Goal: Entertainment & Leisure: Consume media (video, audio)

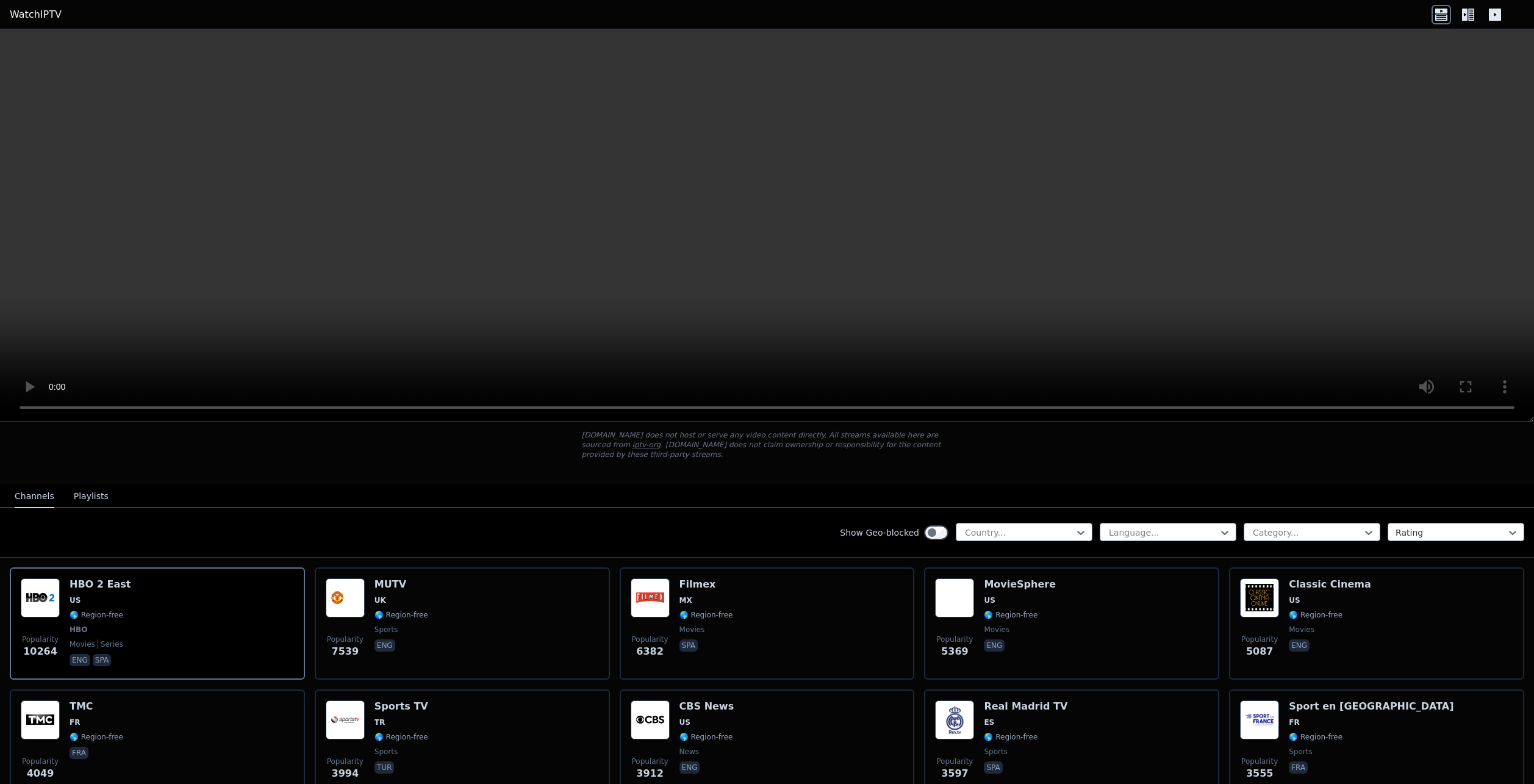
scroll to position [122, 0]
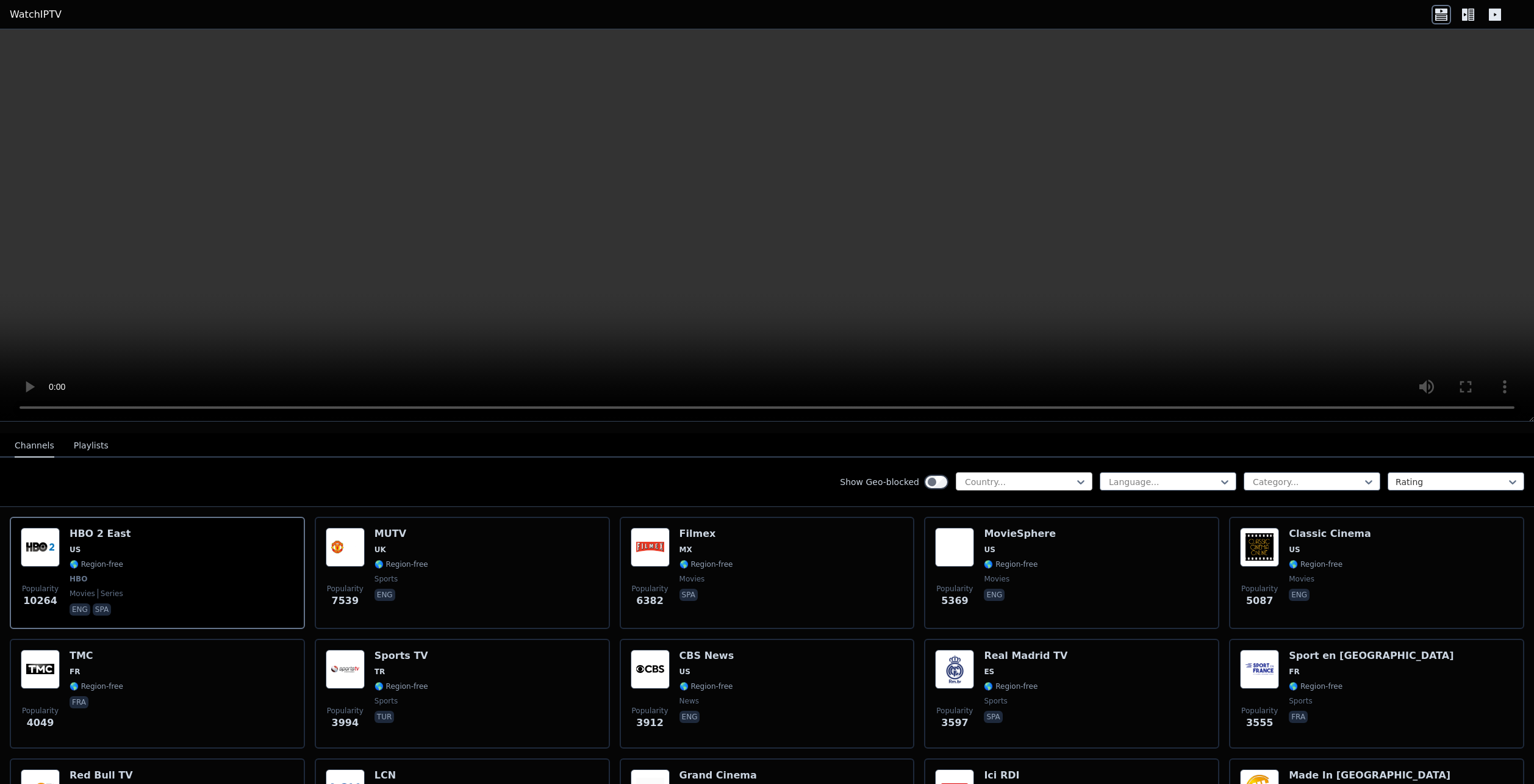
click at [1024, 476] on div at bounding box center [1019, 481] width 111 height 12
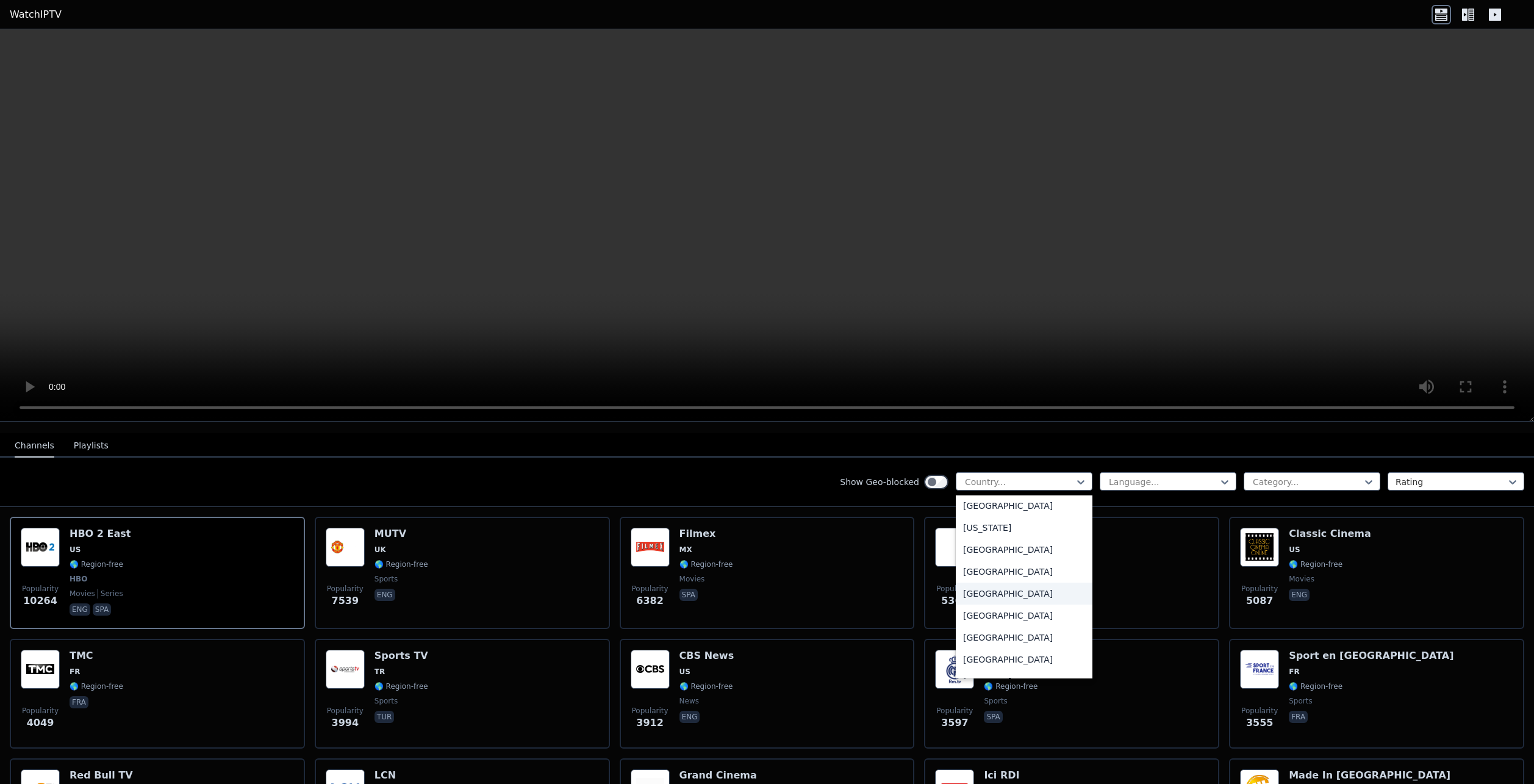
scroll to position [1464, 0]
click at [985, 606] on div "[GEOGRAPHIC_DATA]" at bounding box center [1024, 604] width 137 height 22
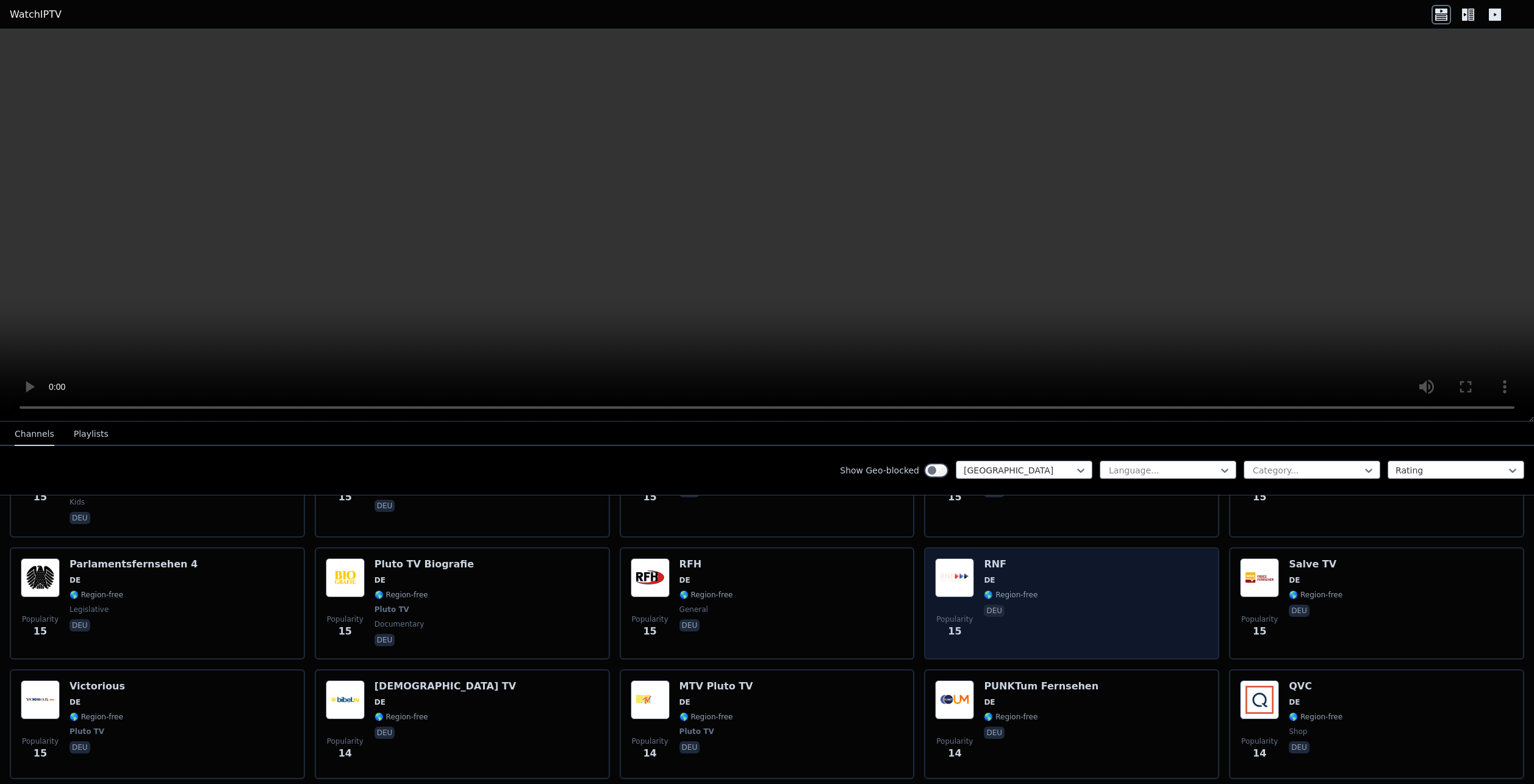
scroll to position [5002, 0]
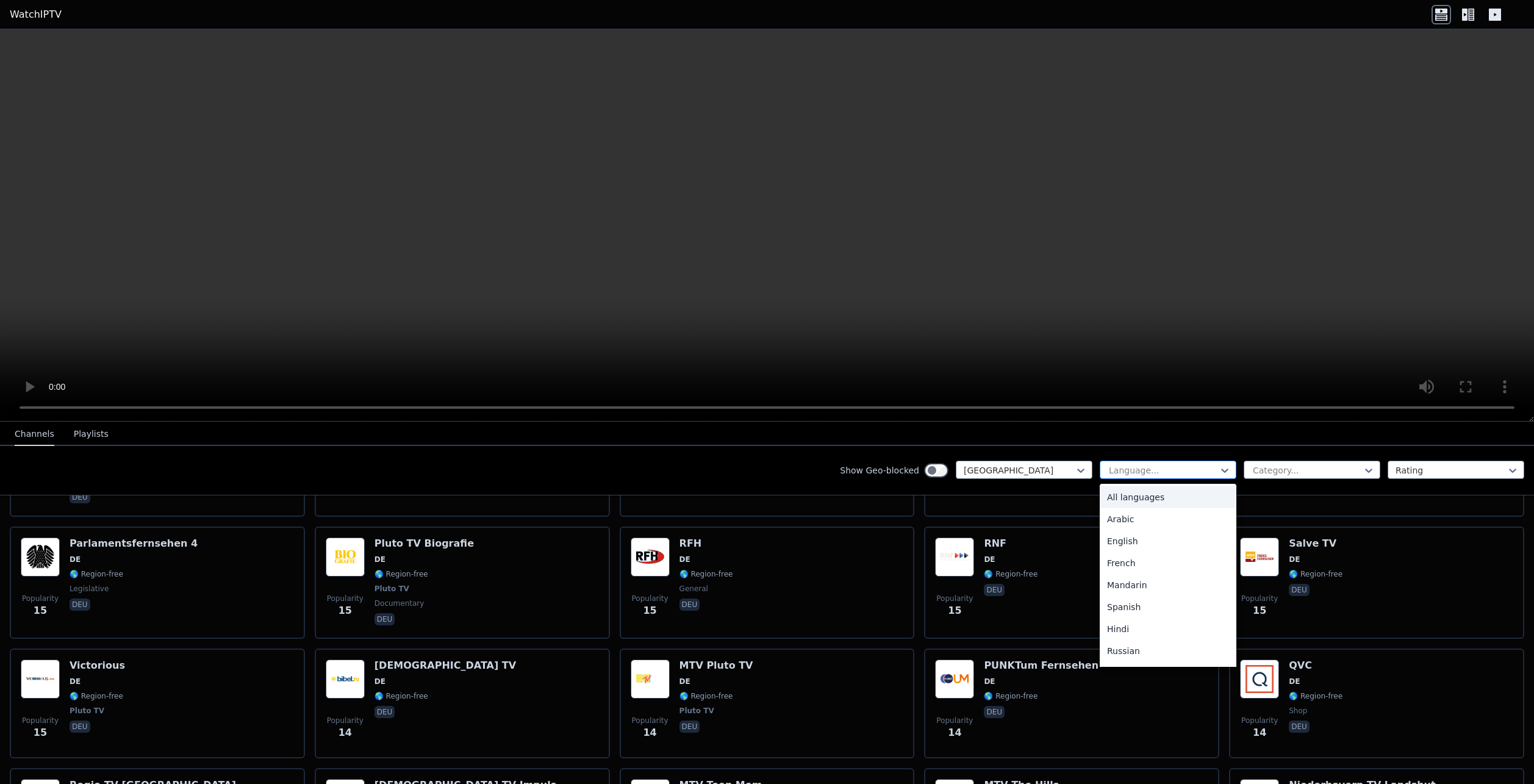
click at [1179, 474] on div at bounding box center [1163, 470] width 111 height 12
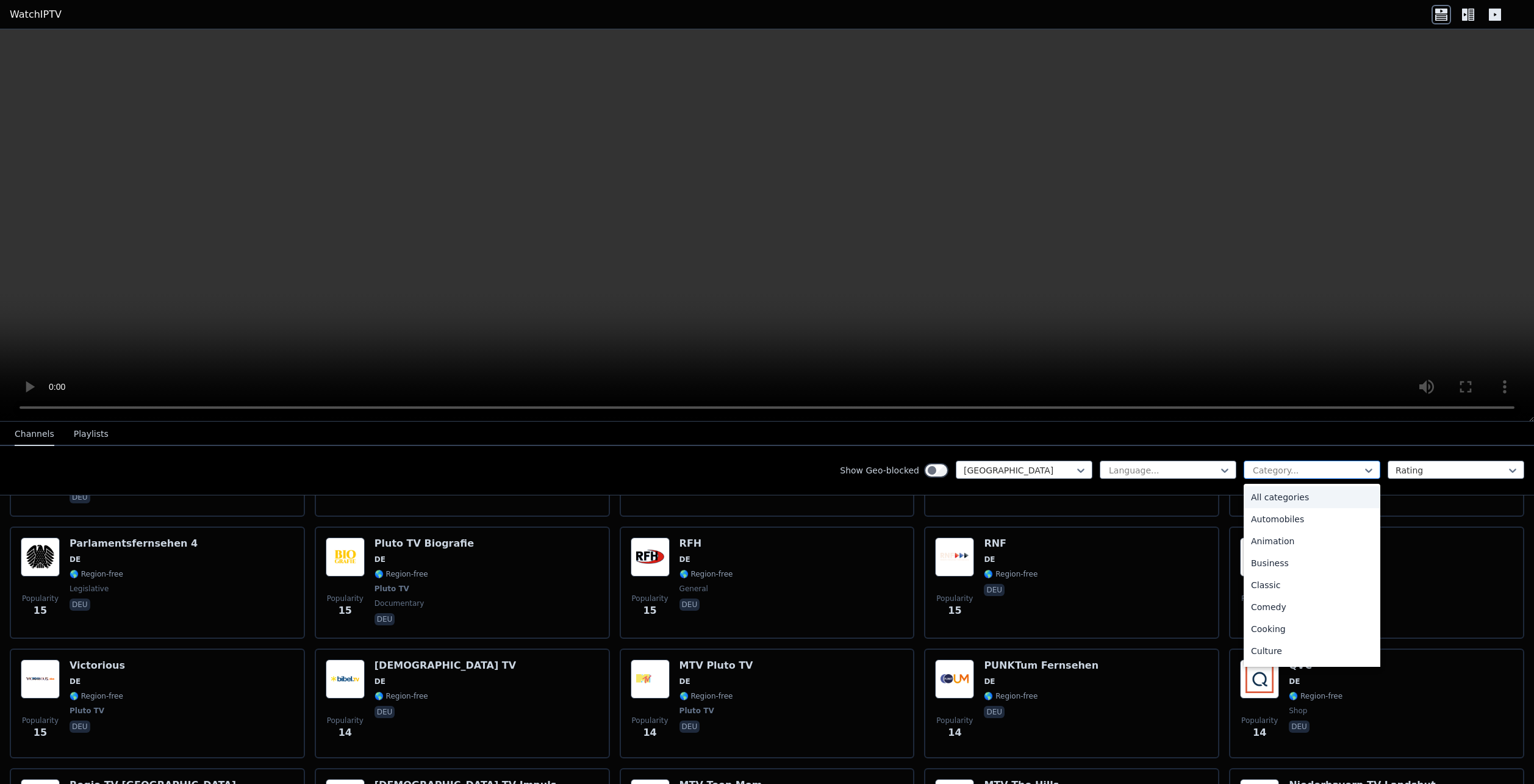
click at [1287, 472] on div at bounding box center [1308, 470] width 111 height 12
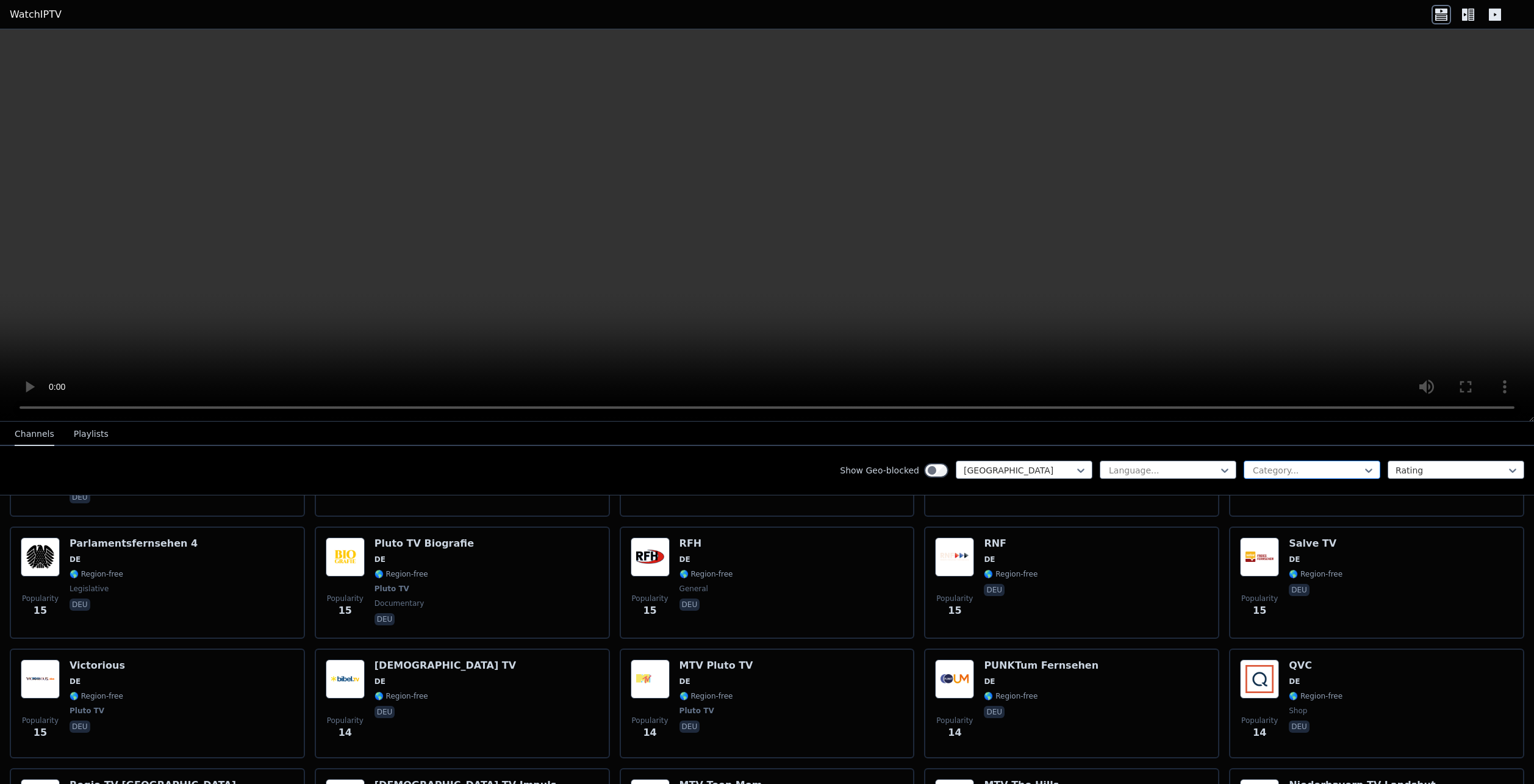
click at [1313, 476] on div at bounding box center [1308, 470] width 111 height 12
click at [1436, 470] on div at bounding box center [1451, 470] width 111 height 12
click at [1439, 473] on div at bounding box center [1451, 470] width 111 height 12
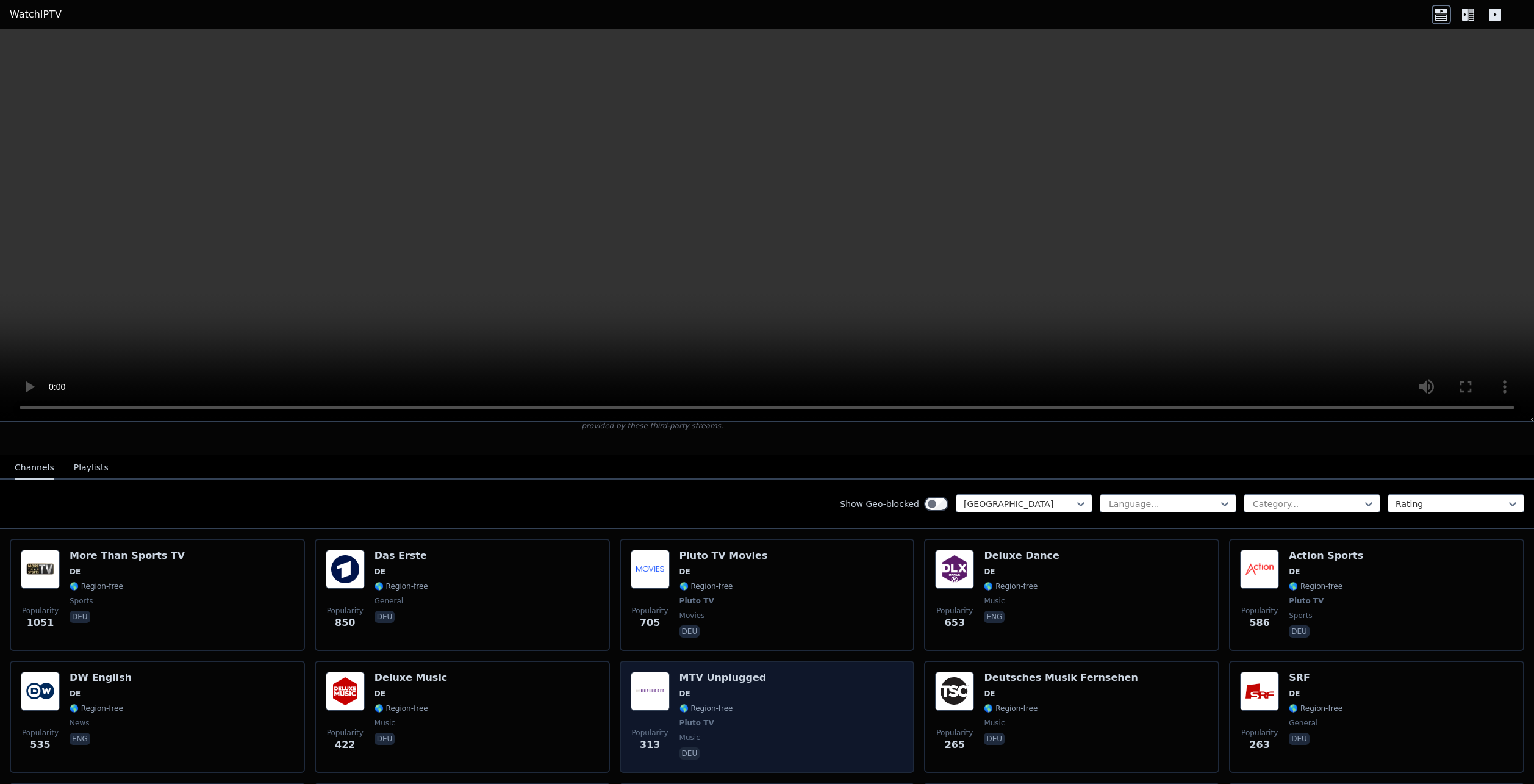
scroll to position [62, 0]
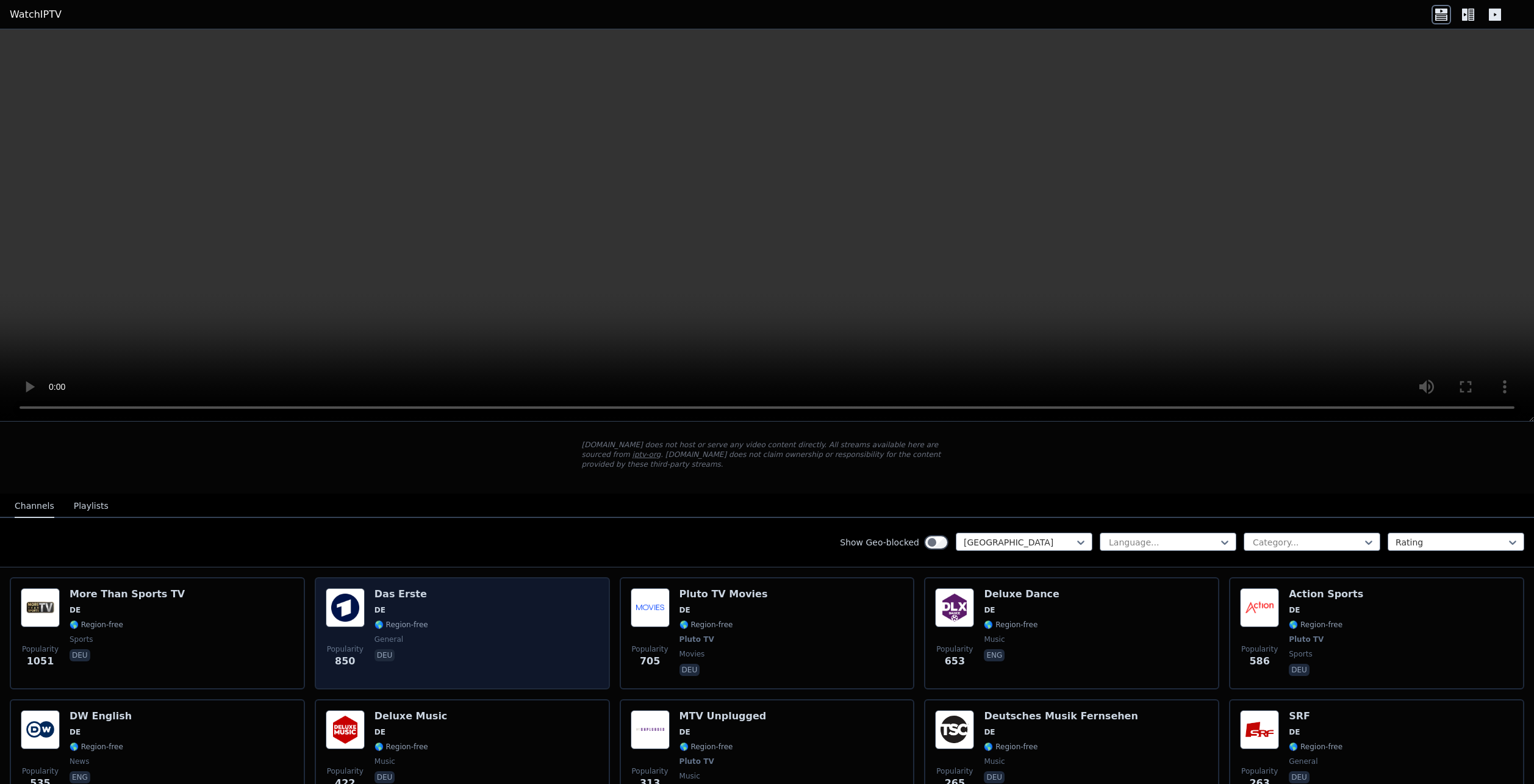
click at [529, 606] on div "Popularity 850 Das Erste DE 🌎 Region-free general deu" at bounding box center [462, 633] width 273 height 90
